Goal: Task Accomplishment & Management: Manage account settings

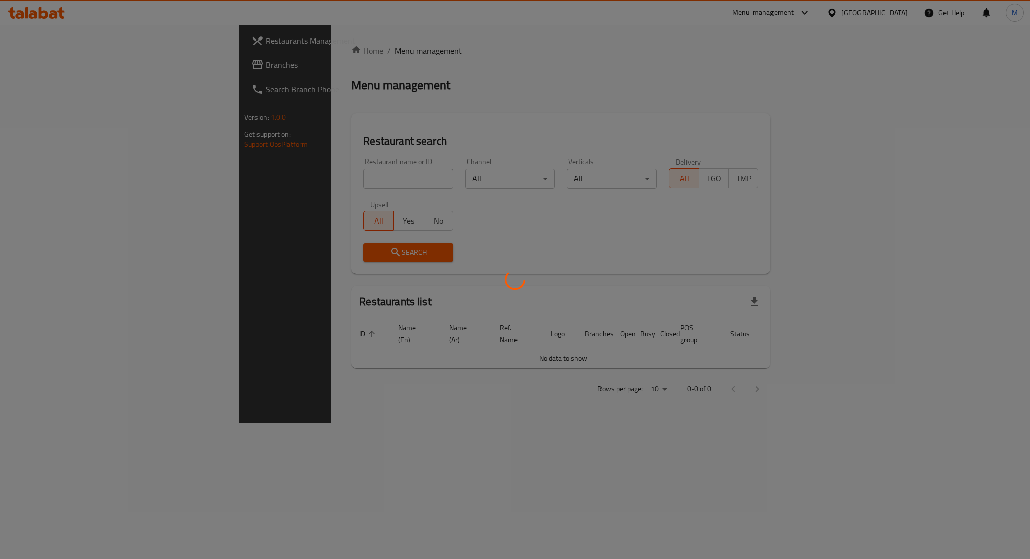
drag, startPoint x: 82, startPoint y: 75, endPoint x: 67, endPoint y: 1, distance: 76.0
click at [82, 74] on div at bounding box center [515, 279] width 1030 height 559
click at [854, 66] on div at bounding box center [515, 279] width 1030 height 559
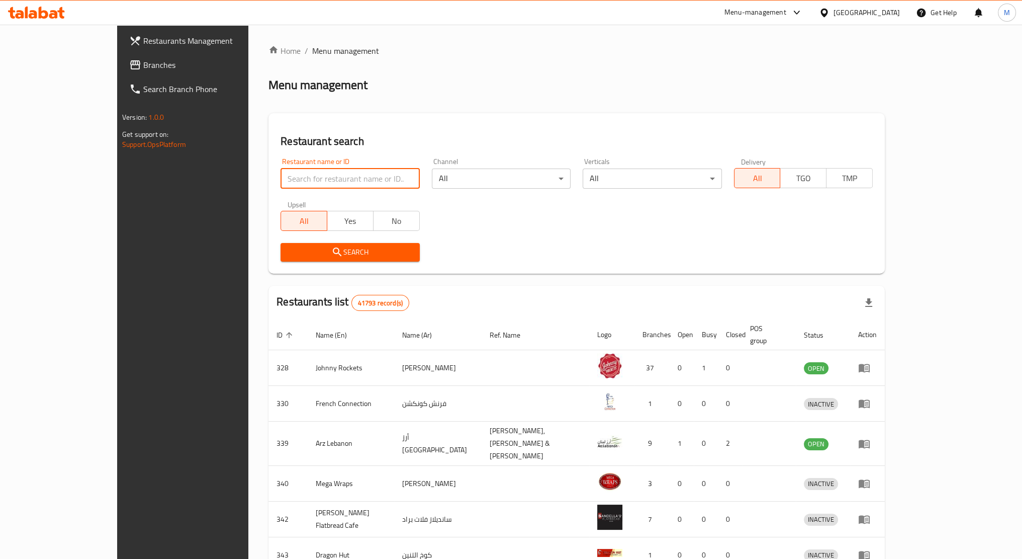
drag, startPoint x: 279, startPoint y: 187, endPoint x: 288, endPoint y: 179, distance: 11.7
click at [281, 187] on input "search" at bounding box center [350, 178] width 139 height 20
click at [143, 63] on span "Branches" at bounding box center [211, 65] width 137 height 12
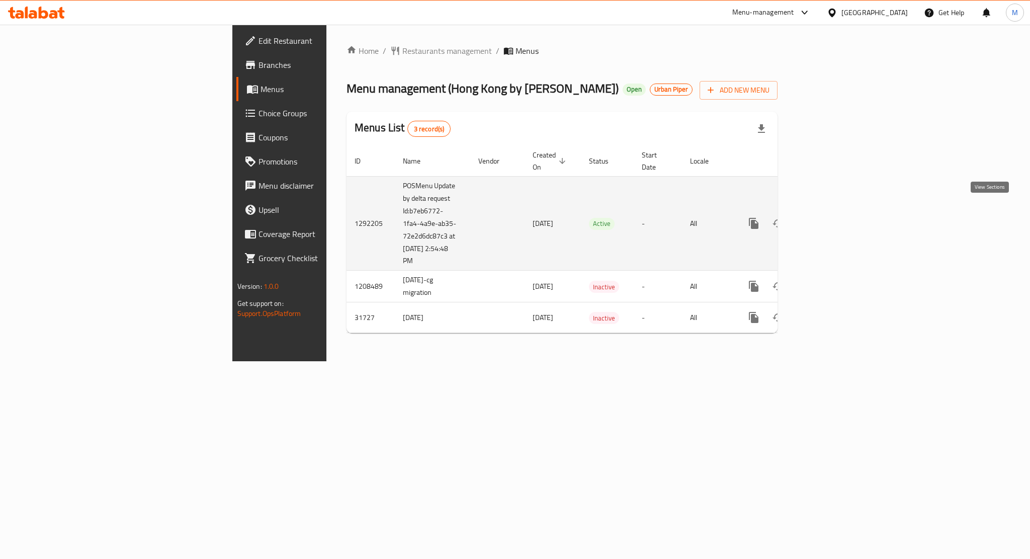
click at [831, 219] on icon "enhanced table" at bounding box center [826, 223] width 9 height 9
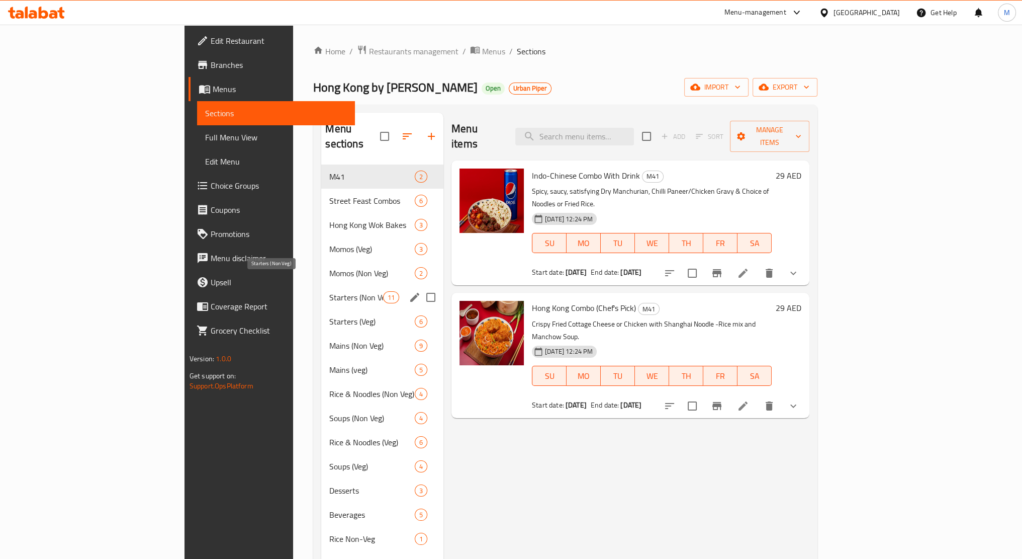
click at [329, 291] on span "Starters (Non Veg)" at bounding box center [355, 297] width 53 height 12
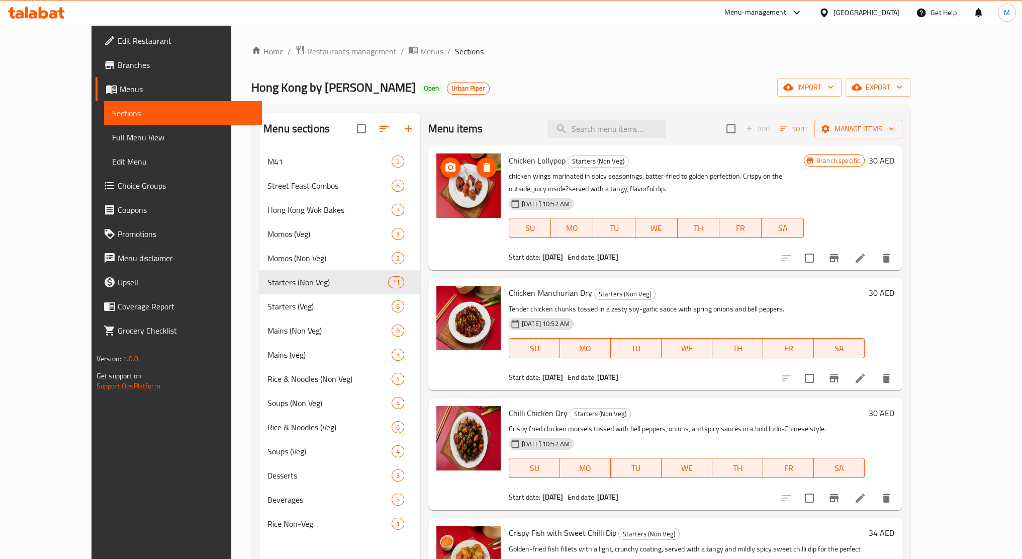
click at [443, 207] on img at bounding box center [469, 185] width 64 height 64
